Goal: Transaction & Acquisition: Obtain resource

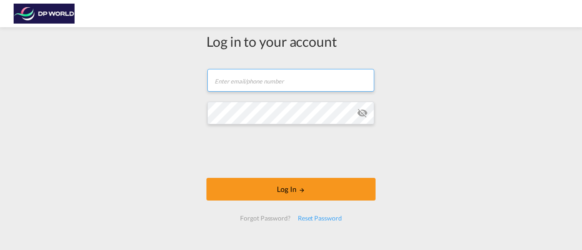
click at [256, 85] on input "text" at bounding box center [290, 80] width 167 height 23
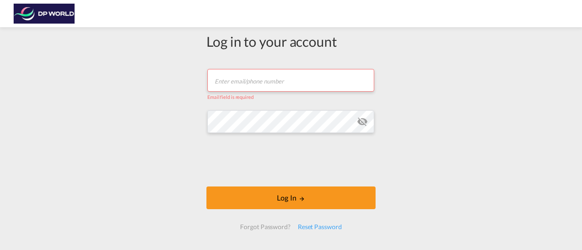
type input "[PERSON_NAME][EMAIL_ADDRESS][PERSON_NAME][DOMAIN_NAME]"
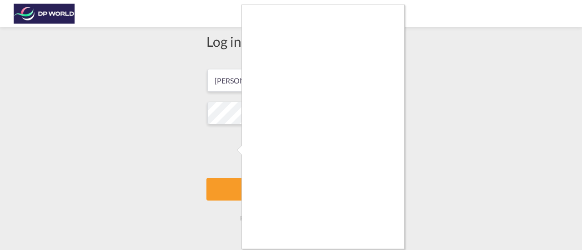
click at [224, 154] on div at bounding box center [291, 125] width 582 height 250
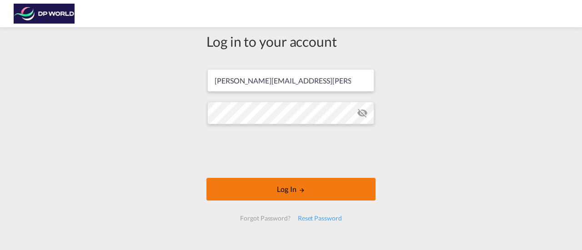
click at [272, 187] on button "Log In" at bounding box center [290, 189] width 169 height 23
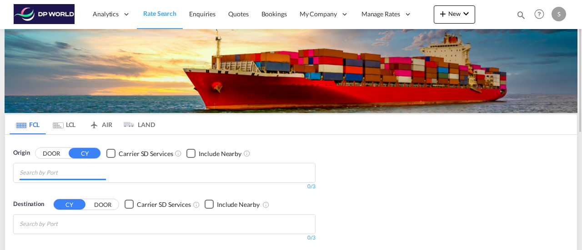
click at [72, 170] on input "Chips input." at bounding box center [63, 173] width 86 height 15
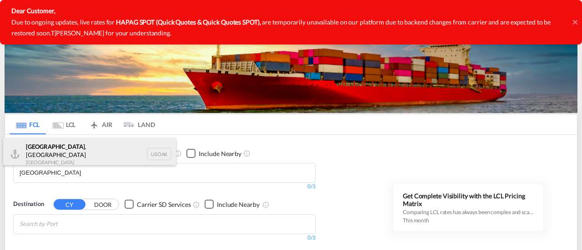
type input "[GEOGRAPHIC_DATA]"
click at [49, 151] on div "[GEOGRAPHIC_DATA] , [GEOGRAPHIC_DATA] [GEOGRAPHIC_DATA] USOAK" at bounding box center [89, 154] width 173 height 33
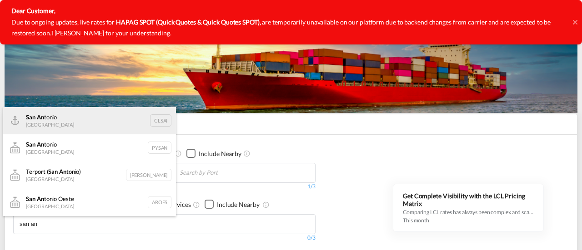
type input "san an"
click at [62, 121] on div "San An tonio [GEOGRAPHIC_DATA] CLSAI" at bounding box center [89, 120] width 173 height 27
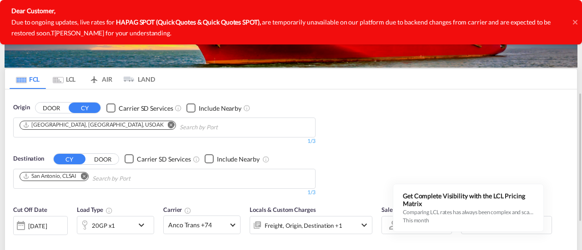
scroll to position [91, 0]
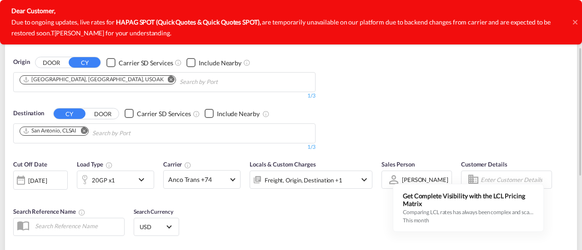
click at [117, 179] on div "20GP x1" at bounding box center [105, 180] width 56 height 18
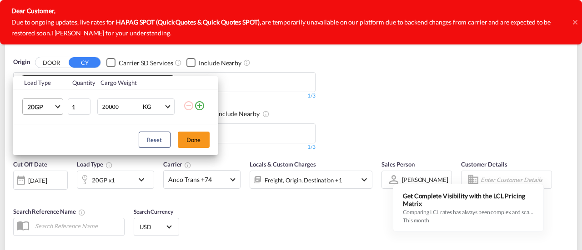
click at [60, 106] on md-select-value "20GP" at bounding box center [44, 106] width 36 height 15
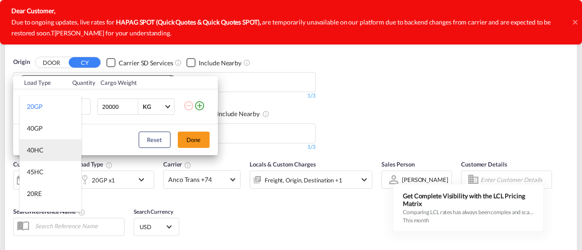
click at [41, 152] on div "40HC" at bounding box center [35, 150] width 17 height 9
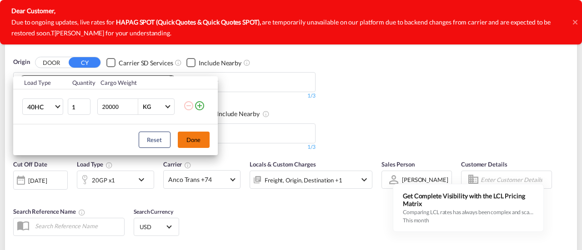
click at [191, 139] on button "Done" at bounding box center [194, 140] width 32 height 16
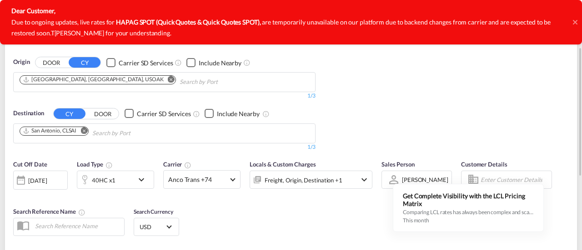
click at [47, 179] on div "[DATE]" at bounding box center [37, 181] width 19 height 8
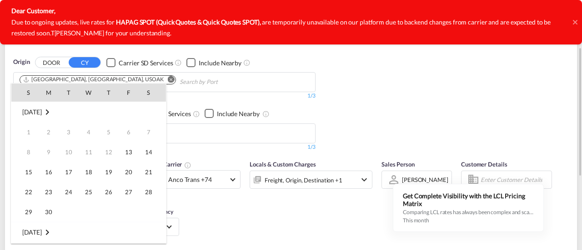
scroll to position [361, 0]
click at [70, 171] on span "16" at bounding box center [69, 172] width 18 height 18
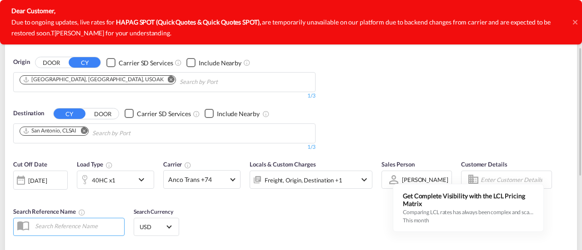
scroll to position [182, 0]
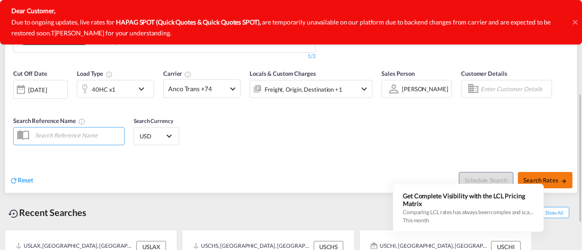
click at [555, 178] on span "Search Rates" at bounding box center [545, 180] width 44 height 7
type input "USOAK to CLSAI / [DATE]"
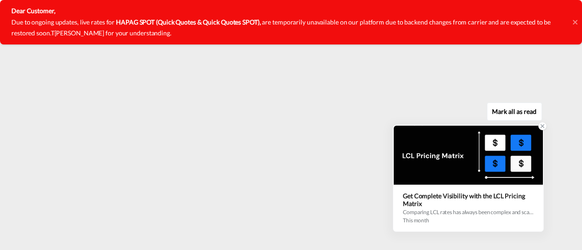
click at [543, 125] on icon at bounding box center [542, 126] width 6 height 6
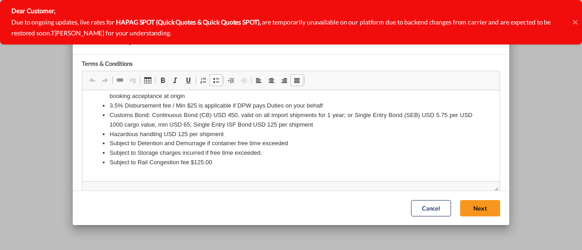
scroll to position [122, 0]
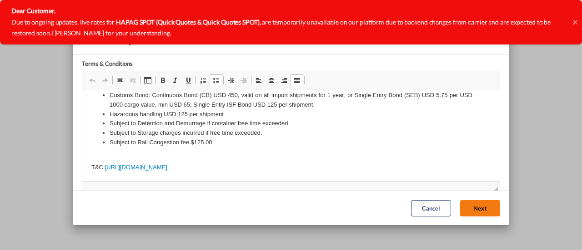
click at [463, 210] on button "Next" at bounding box center [480, 208] width 40 height 16
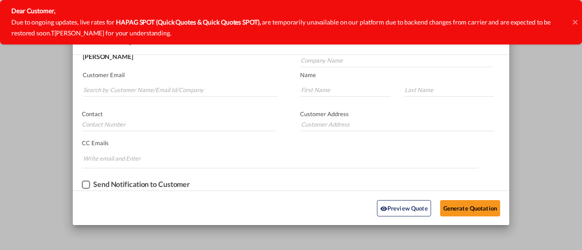
scroll to position [0, 0]
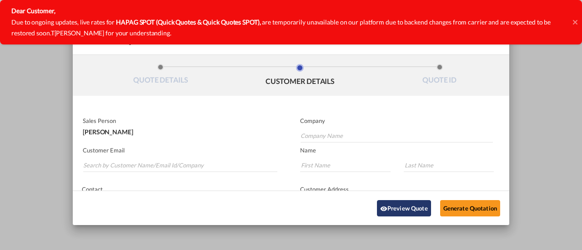
click at [410, 209] on button "Preview Quote" at bounding box center [404, 208] width 54 height 16
click at [577, 21] on div "Dear Customer, Due to ongoing updates, live rates for HAPAG SPOT (Quick Quotes …" at bounding box center [291, 22] width 582 height 45
click at [573, 21] on icon at bounding box center [575, 22] width 5 height 7
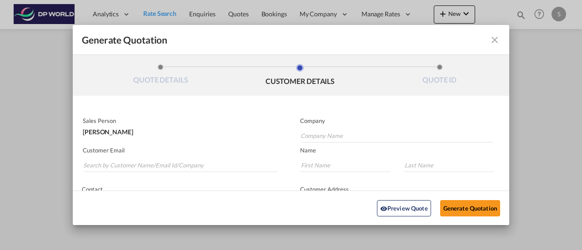
click at [489, 43] on md-icon "icon-close fg-AAA8AD cursor m-0" at bounding box center [494, 40] width 11 height 11
